Goal: Task Accomplishment & Management: Manage account settings

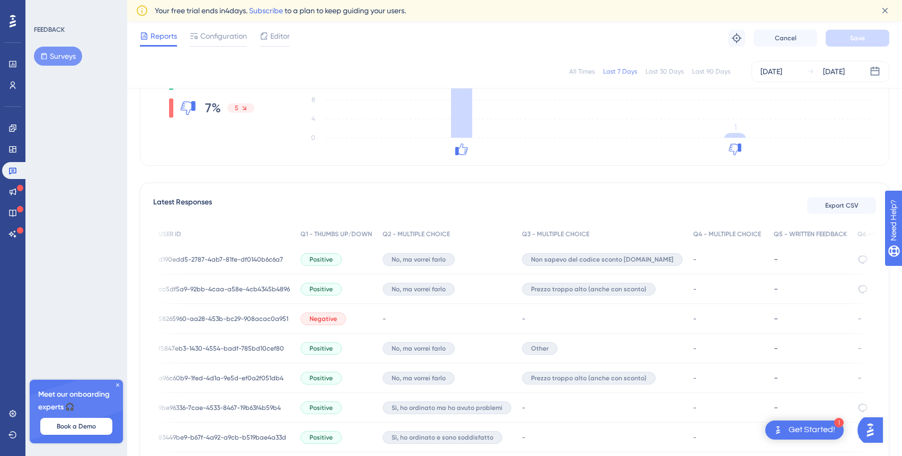
scroll to position [0, 131]
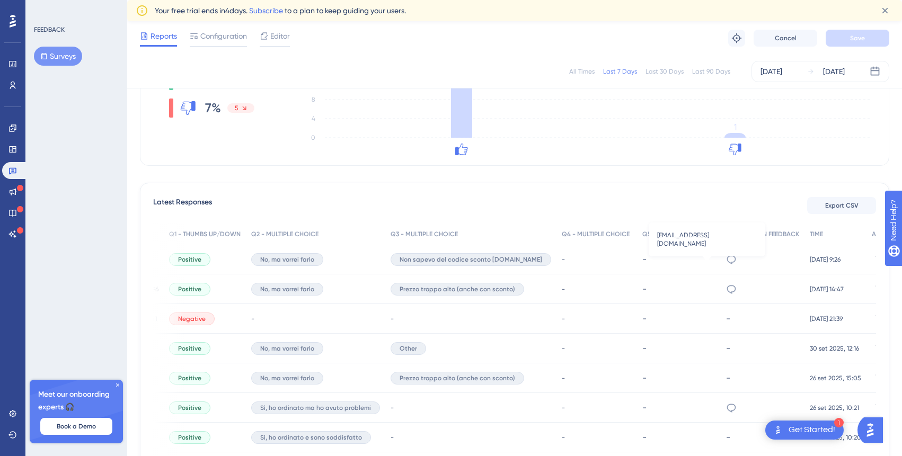
click at [726, 259] on icon at bounding box center [731, 259] width 11 height 11
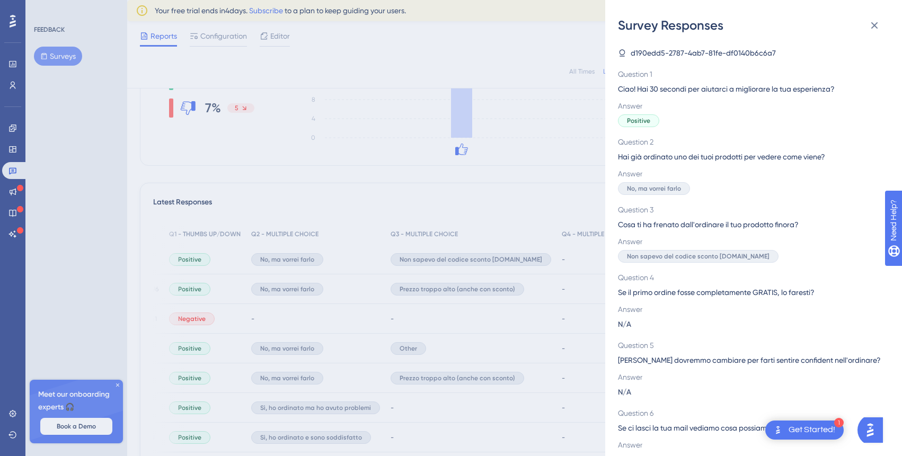
scroll to position [27, 0]
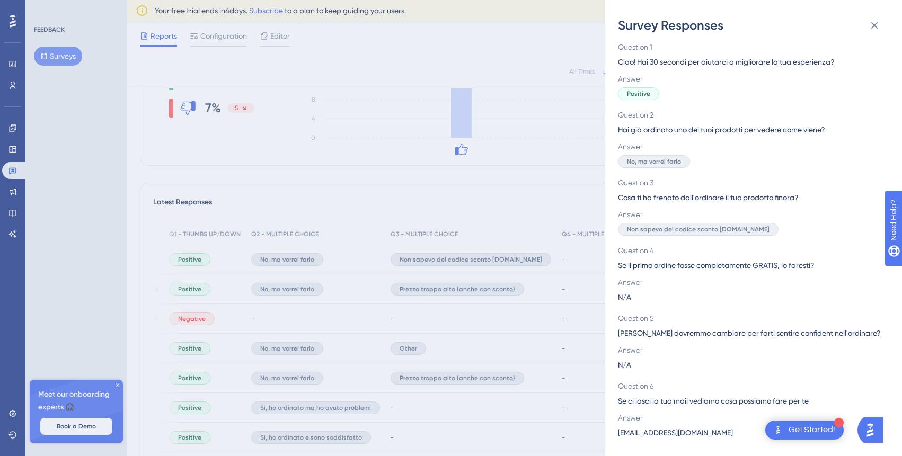
click at [572, 331] on div "Survey Responses d190edd5-2787-4ab7-81fe-df0140b6c6a7 Question 1 Ciao! Hai 30 s…" at bounding box center [451, 228] width 902 height 456
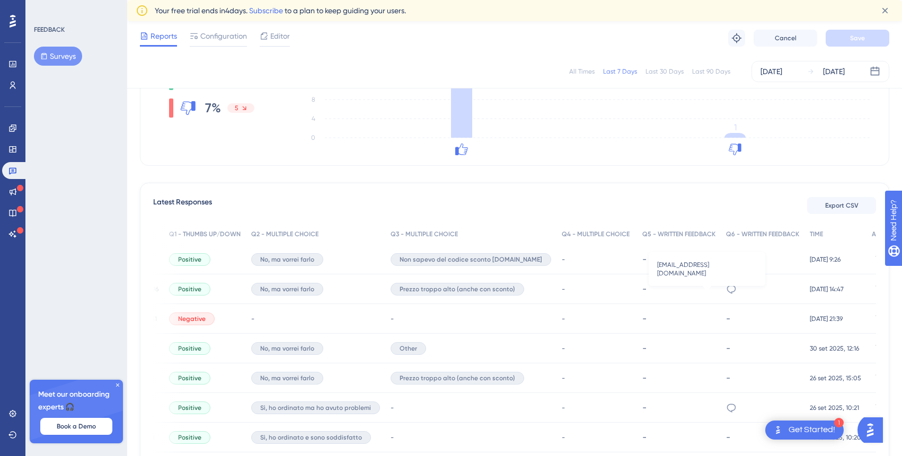
click at [727, 286] on icon at bounding box center [731, 289] width 9 height 8
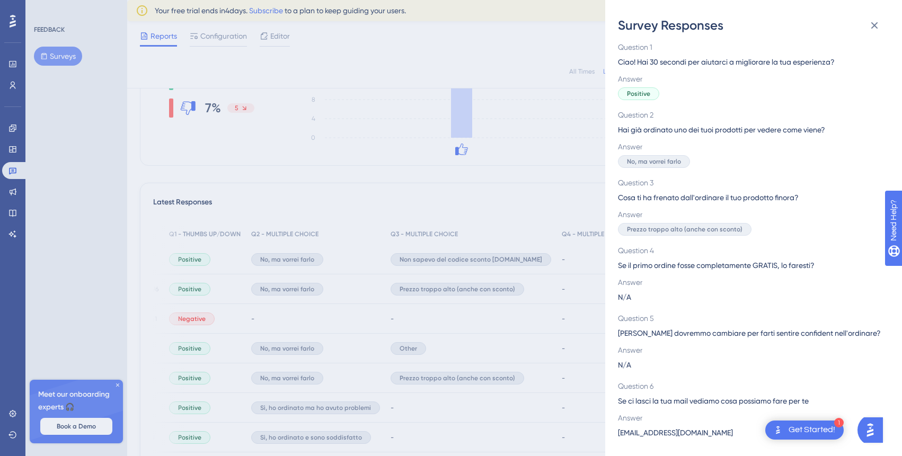
click at [519, 332] on div "Survey Responses cc5df5a9-92bb-4caa-a58e-4cb4345b4896 Question 1 Ciao! Hai 30 s…" at bounding box center [451, 228] width 902 height 456
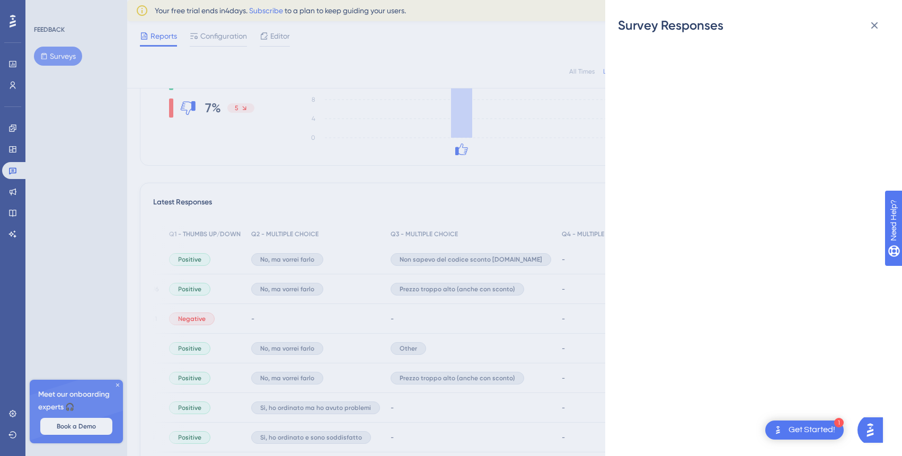
scroll to position [0, 0]
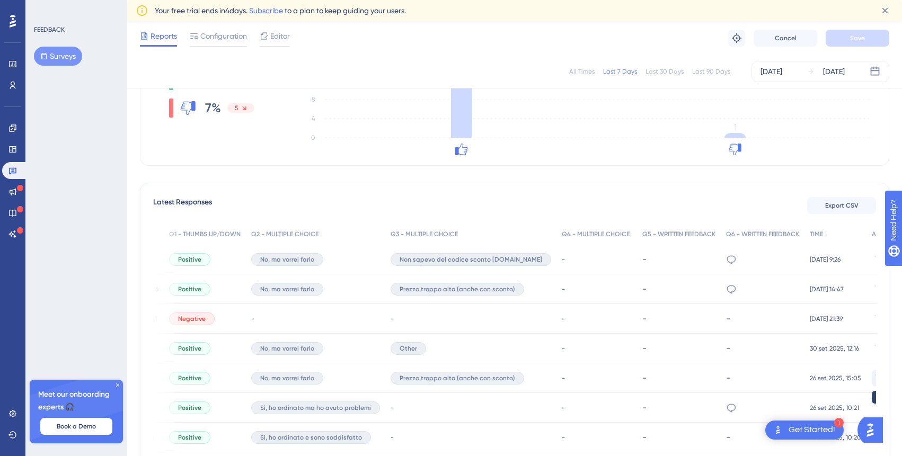
click at [876, 379] on icon at bounding box center [880, 378] width 9 height 9
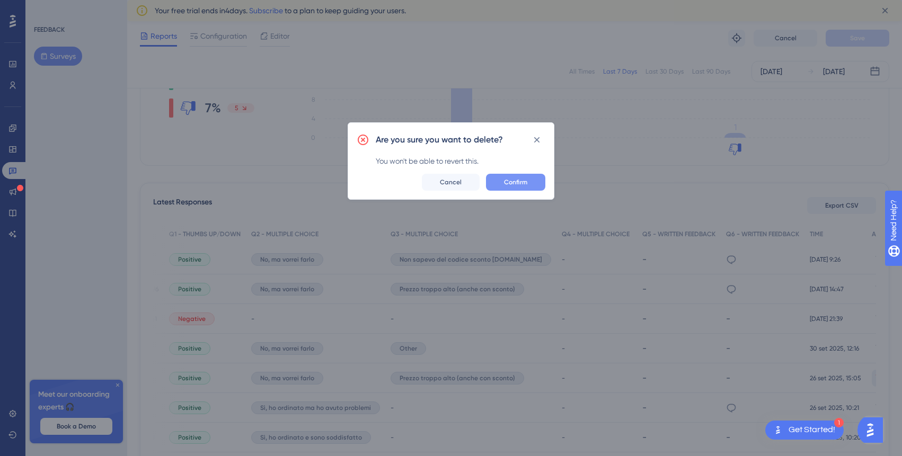
click at [528, 182] on button "Confirm" at bounding box center [515, 182] width 59 height 17
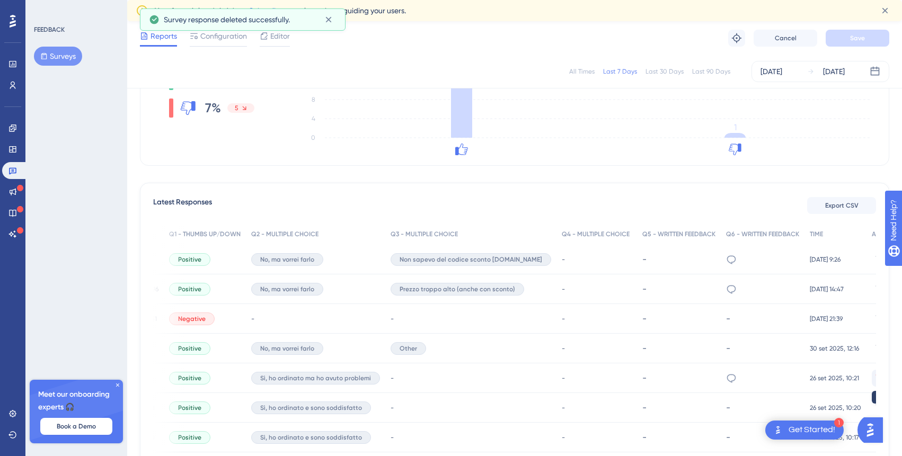
click at [875, 376] on icon at bounding box center [880, 378] width 11 height 11
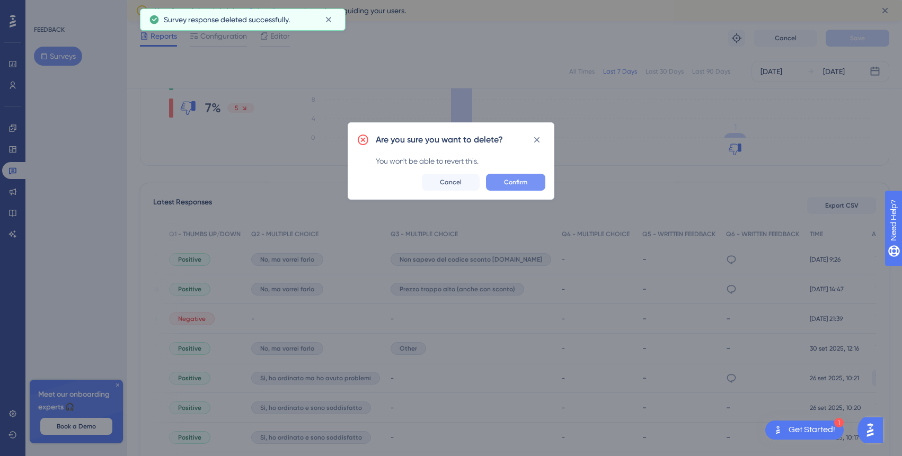
click at [529, 181] on button "Confirm" at bounding box center [515, 182] width 59 height 17
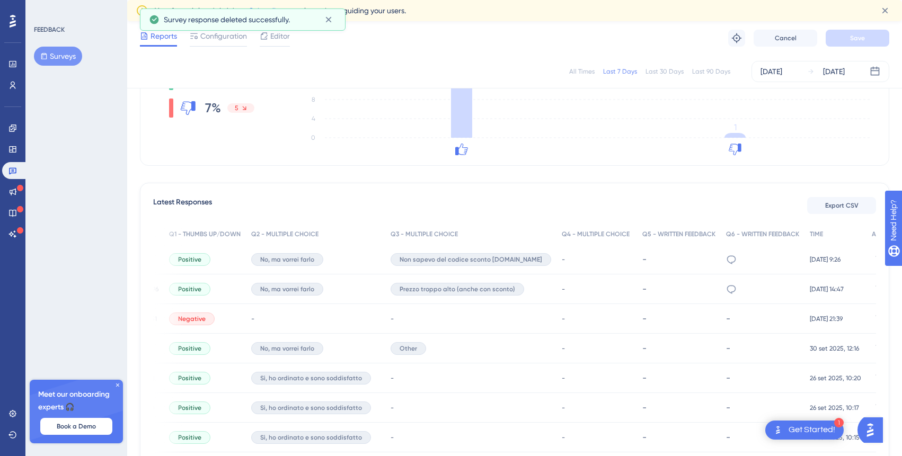
click at [875, 378] on icon at bounding box center [880, 378] width 11 height 11
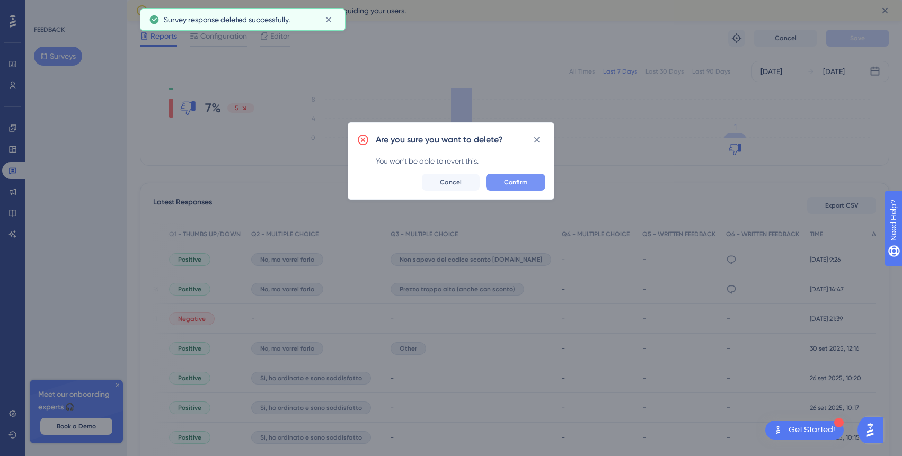
click at [510, 183] on span "Confirm" at bounding box center [515, 182] width 23 height 8
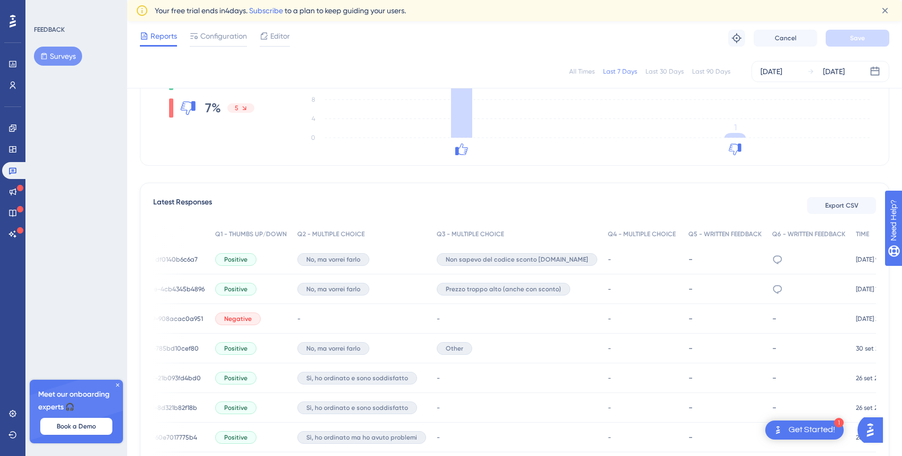
scroll to position [0, 131]
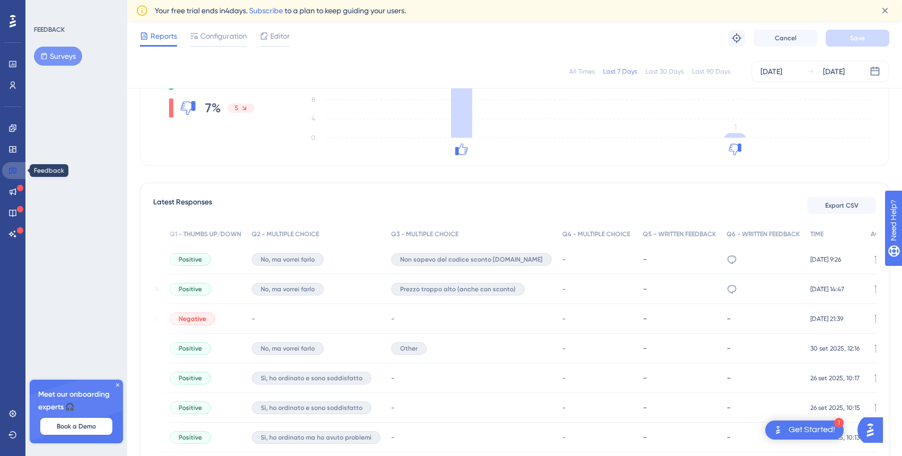
click at [7, 168] on link at bounding box center [14, 170] width 25 height 17
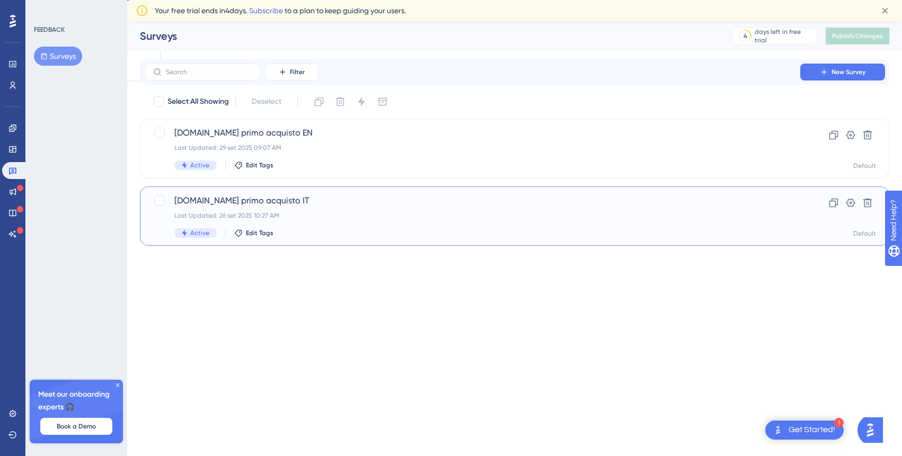
click at [340, 224] on div "[DOMAIN_NAME] primo acquisto IT Last Updated: [DATE] 10:27 AM Active Edit Tags" at bounding box center [472, 216] width 596 height 43
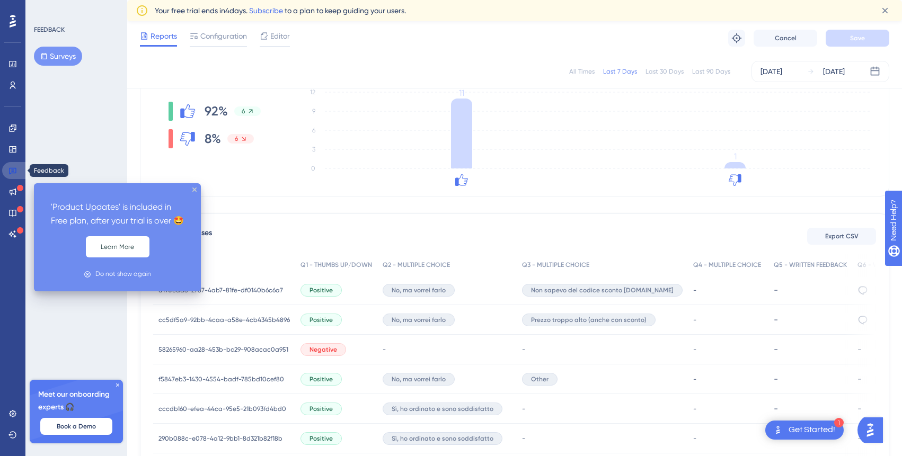
click at [4, 167] on link at bounding box center [14, 170] width 25 height 17
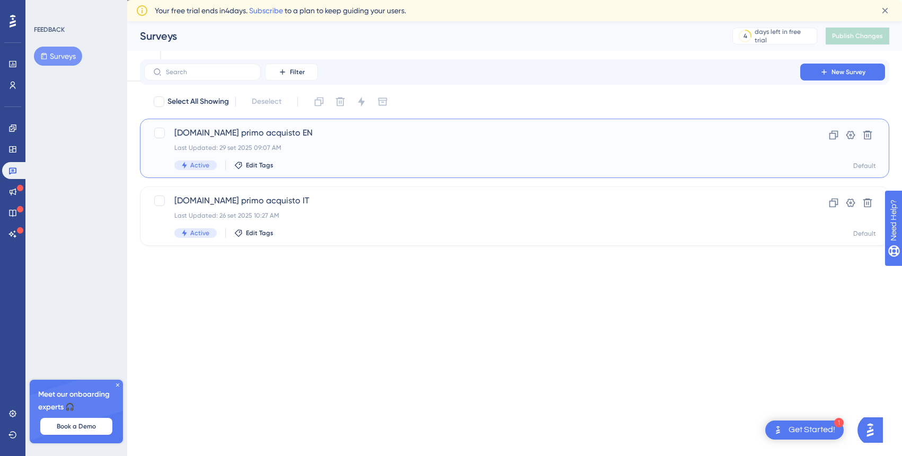
click at [239, 146] on div "Last Updated: 29 set 2025 09:07 AM" at bounding box center [472, 148] width 596 height 8
